Goal: Task Accomplishment & Management: Complete application form

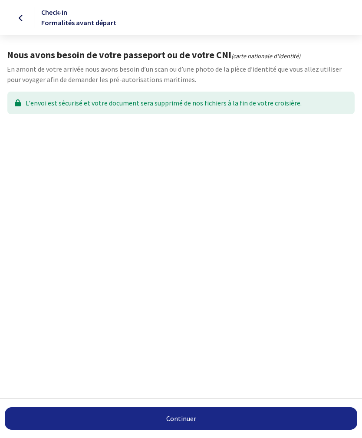
click at [202, 417] on link "Continuer" at bounding box center [181, 418] width 352 height 23
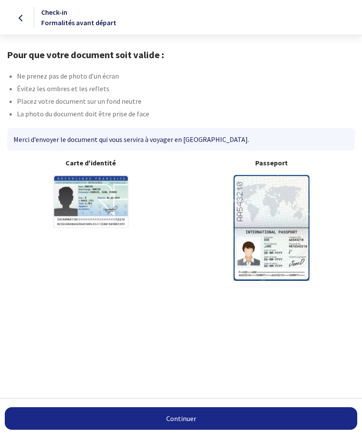
click at [226, 419] on link "Continuer" at bounding box center [181, 418] width 352 height 23
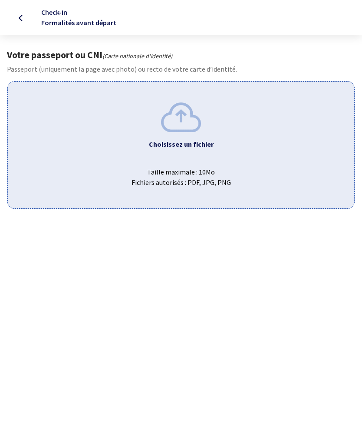
click at [178, 131] on img at bounding box center [181, 116] width 40 height 29
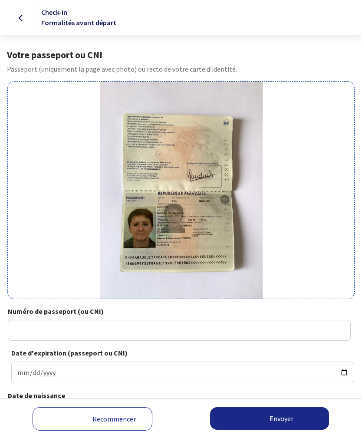
click at [119, 420] on link "Recommencer" at bounding box center [93, 418] width 120 height 23
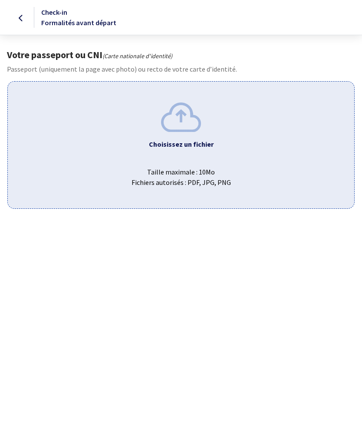
click at [185, 171] on span "Taille maximale : 10Mo Fichiers autorisés : PDF, JPG, PNG" at bounding box center [181, 174] width 333 height 28
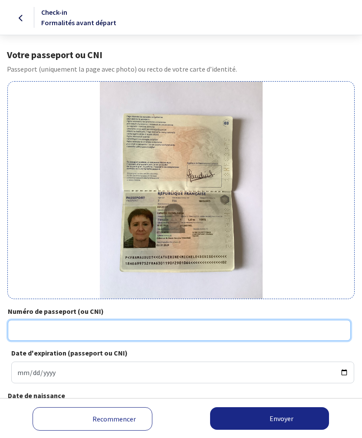
click at [29, 328] on input "Numéro de passeport (ou CNI)" at bounding box center [179, 330] width 343 height 21
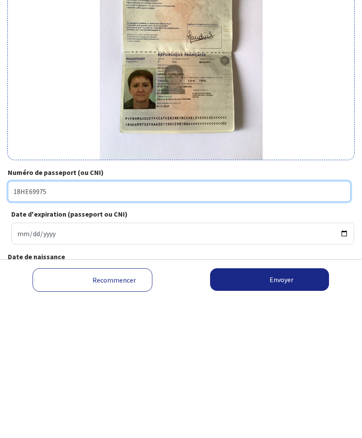
type input "18HE69975"
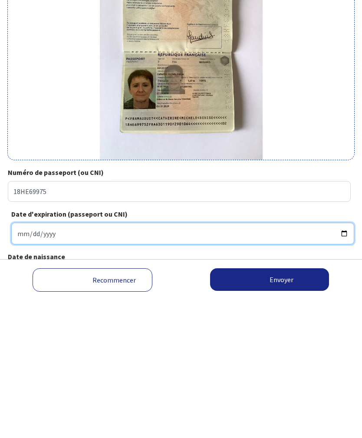
click at [23, 362] on input "Date d'expiration (passeport ou CNI)" at bounding box center [182, 373] width 343 height 22
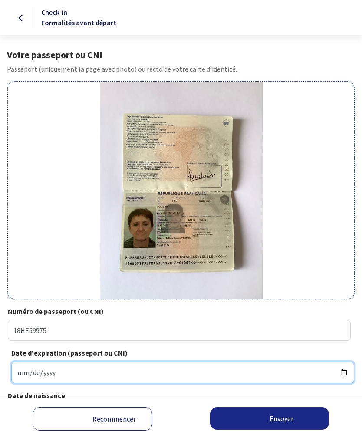
type input "2025-01-06"
click at [199, 368] on input "2025-01-06" at bounding box center [182, 373] width 343 height 22
type input "2029-01-06"
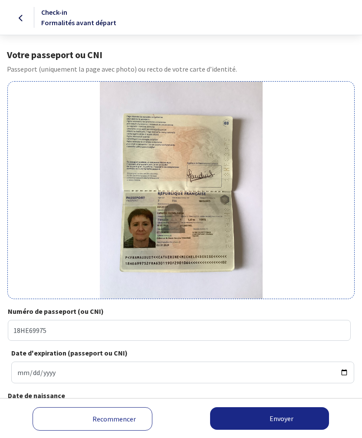
click at [273, 420] on button "Envoyer" at bounding box center [269, 418] width 119 height 23
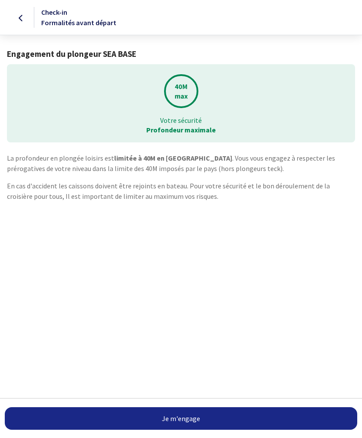
click at [192, 420] on link "Je m'engage" at bounding box center [181, 418] width 352 height 23
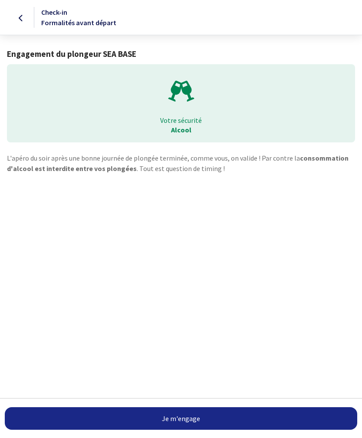
click at [185, 423] on link "Je m'engage" at bounding box center [181, 418] width 352 height 23
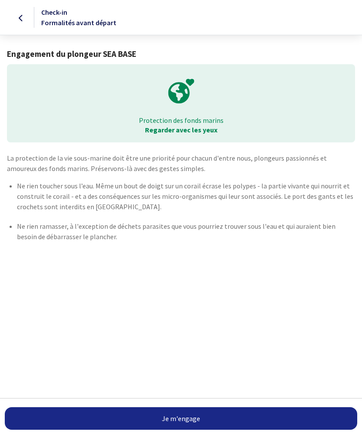
click at [194, 422] on link "Je m'engage" at bounding box center [181, 418] width 352 height 23
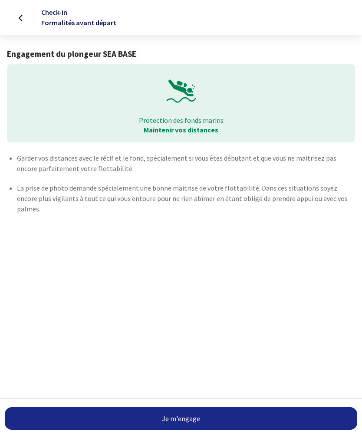
click at [184, 415] on link "Je m'engage" at bounding box center [181, 418] width 352 height 23
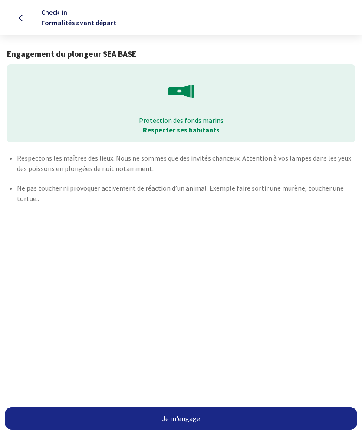
click at [199, 420] on button "Je m'engage" at bounding box center [181, 418] width 352 height 23
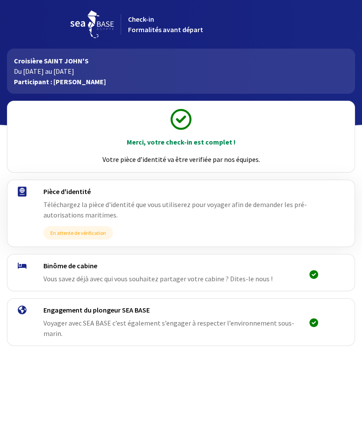
click at [313, 275] on icon at bounding box center [314, 274] width 9 height 0
click at [319, 276] on div at bounding box center [310, 272] width 29 height 23
